Goal: Transaction & Acquisition: Book appointment/travel/reservation

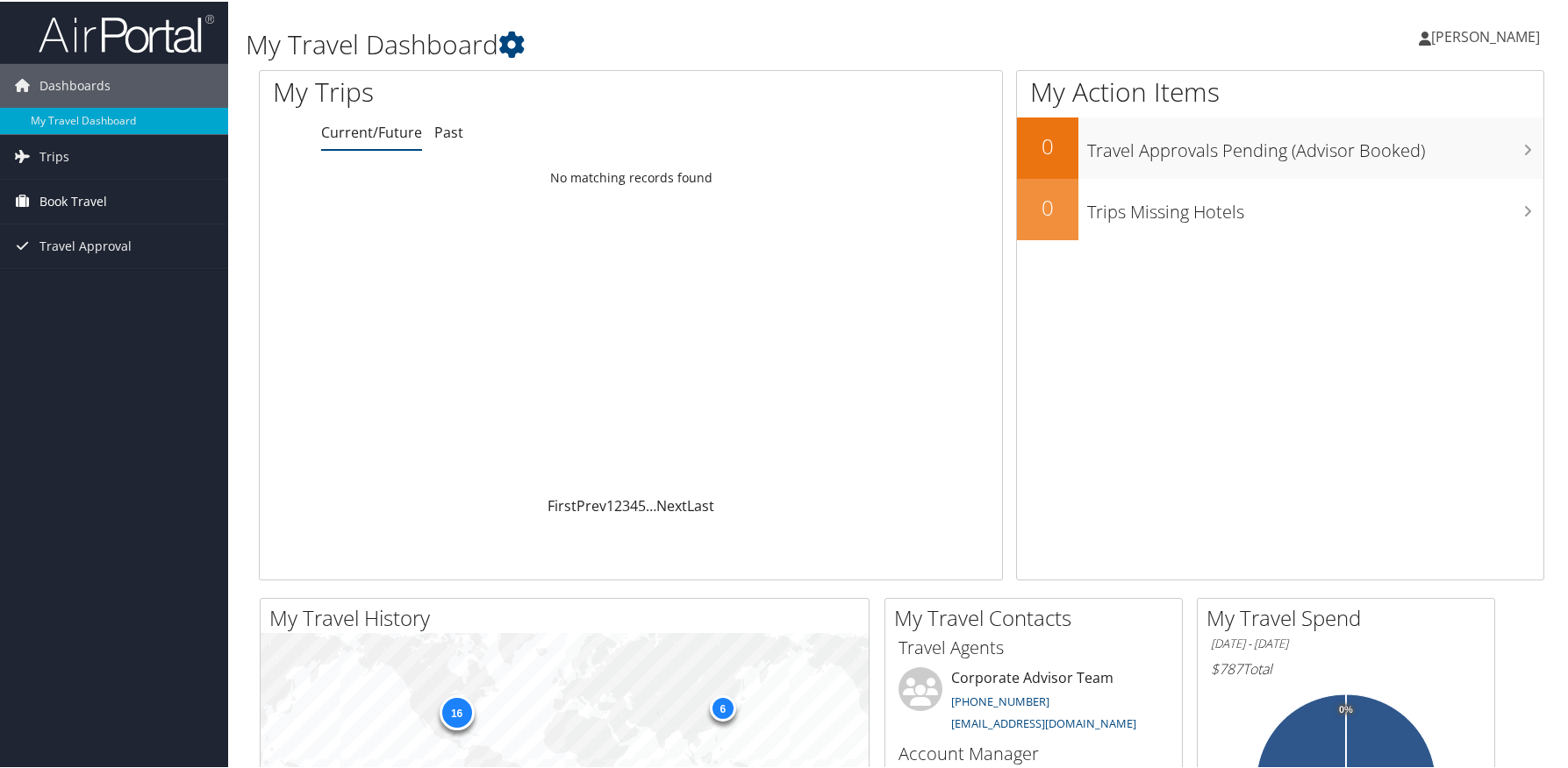
click at [60, 199] on span "Book Travel" at bounding box center [73, 200] width 68 height 43
click at [90, 260] on link "Book/Manage Online Trips" at bounding box center [114, 261] width 228 height 26
